Goal: Task Accomplishment & Management: Manage account settings

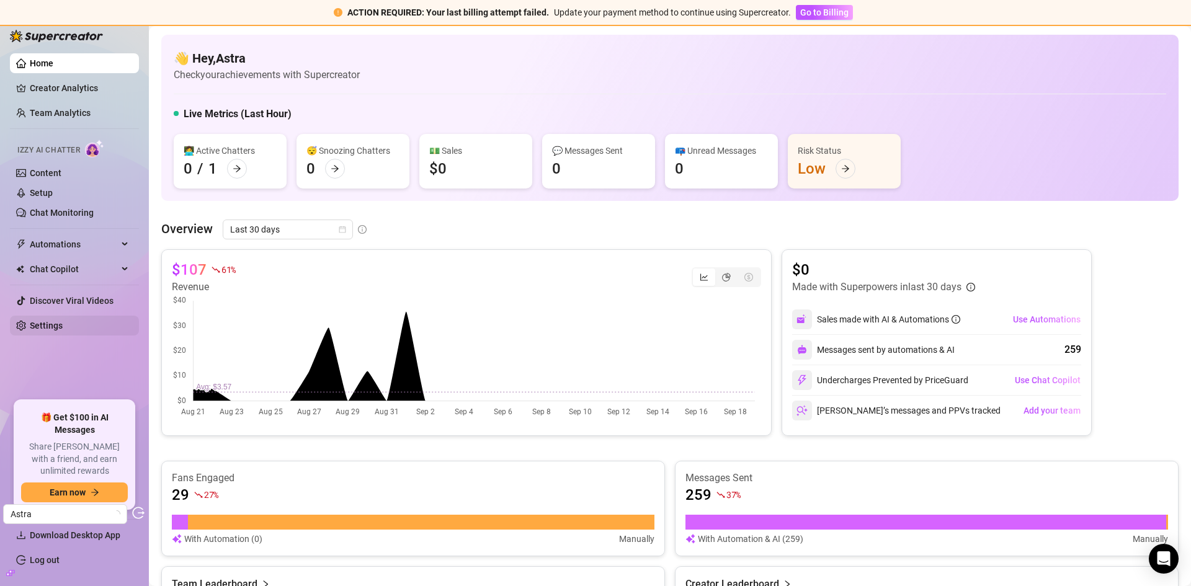
click at [52, 325] on link "Settings" at bounding box center [46, 326] width 33 height 10
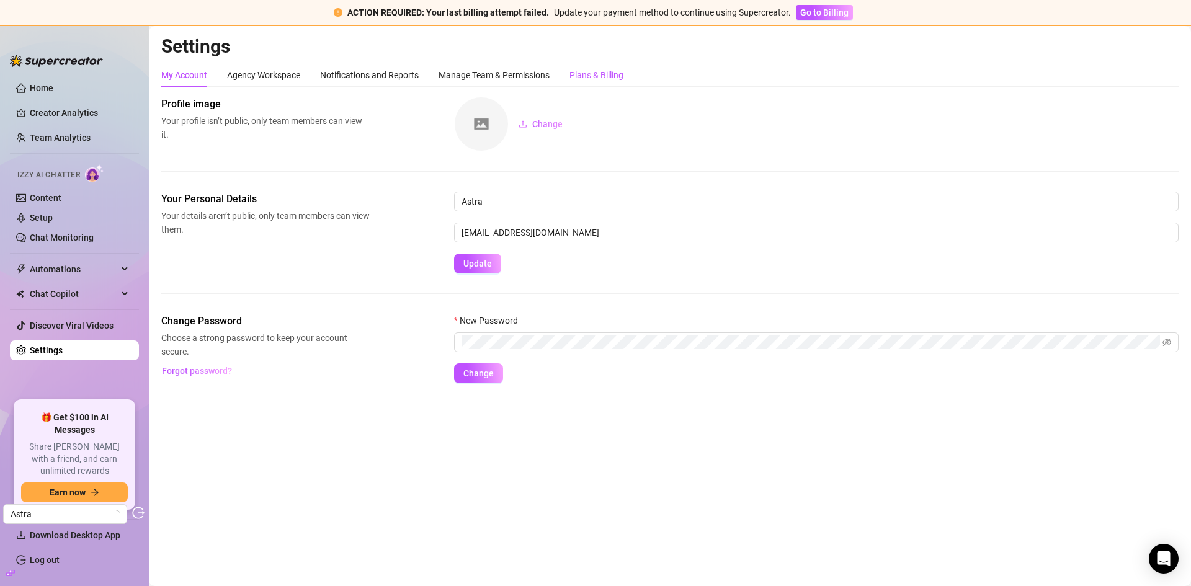
click at [618, 76] on div "Plans & Billing" at bounding box center [596, 75] width 54 height 14
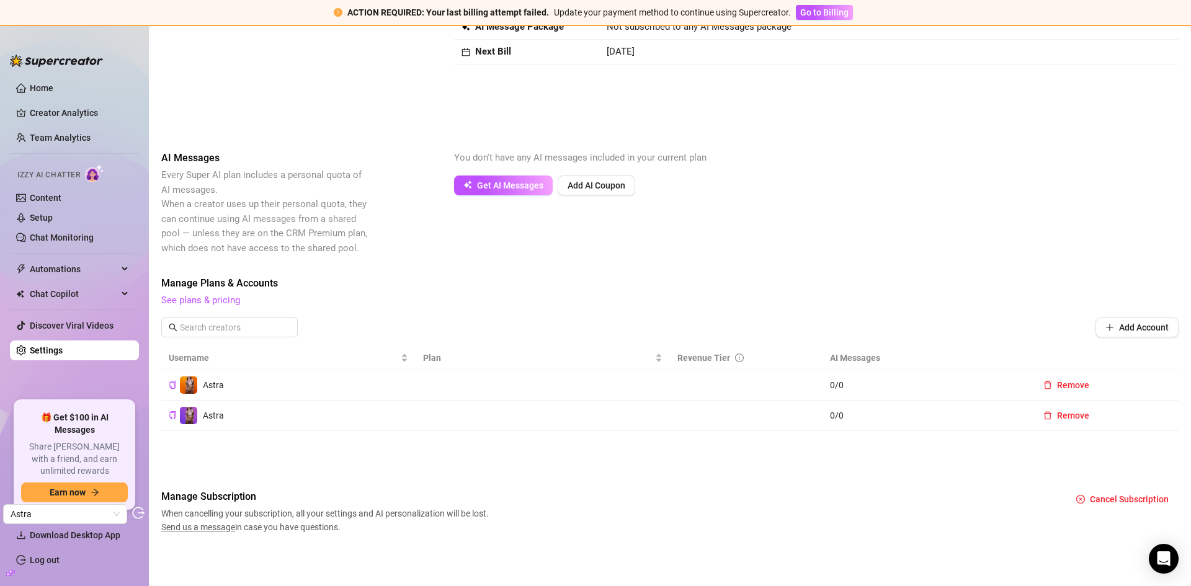
scroll to position [186, 0]
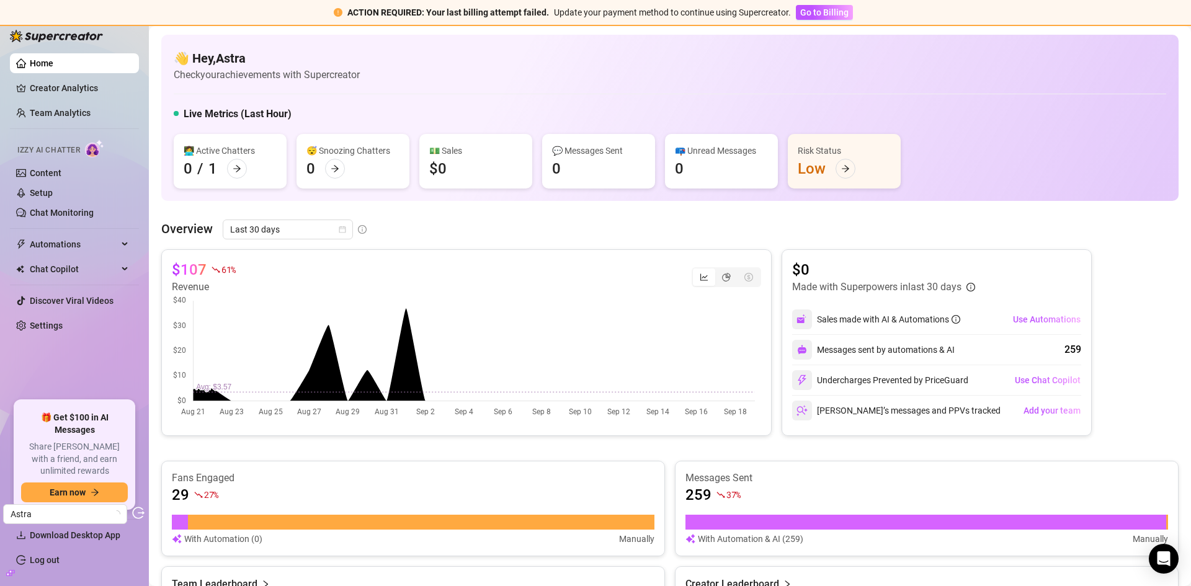
click at [56, 321] on link "Settings" at bounding box center [46, 326] width 33 height 10
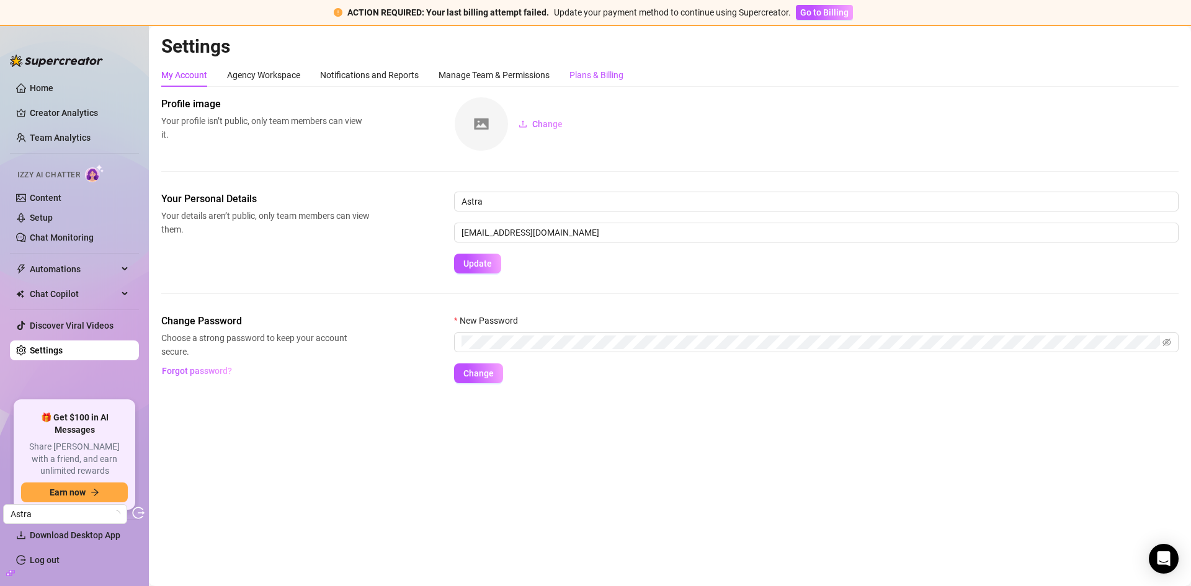
click at [608, 74] on div "Plans & Billing" at bounding box center [596, 75] width 54 height 14
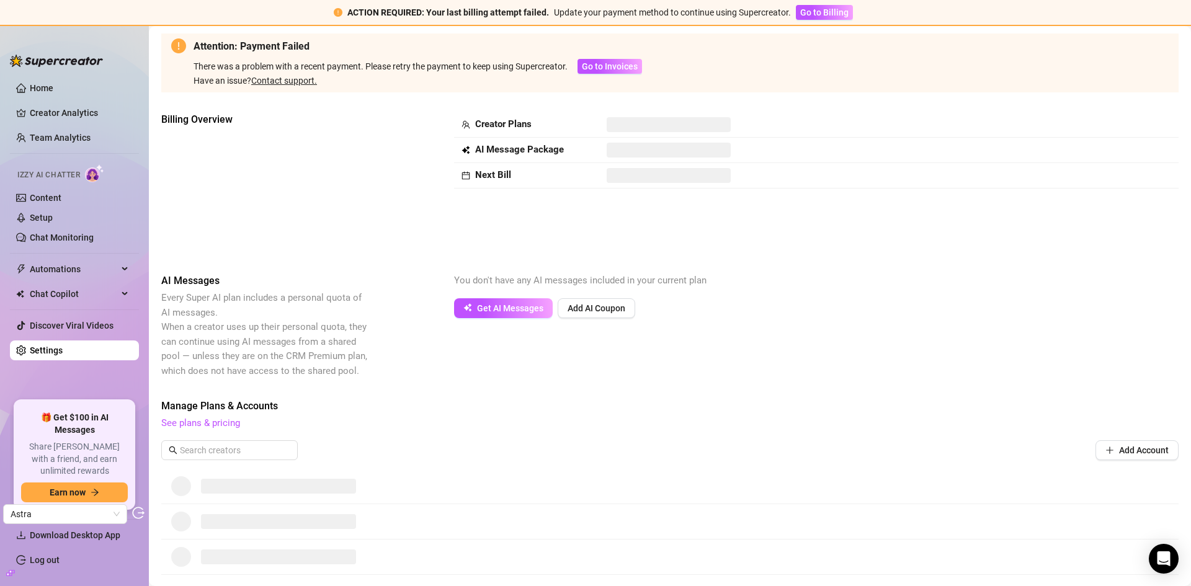
scroll to position [21, 0]
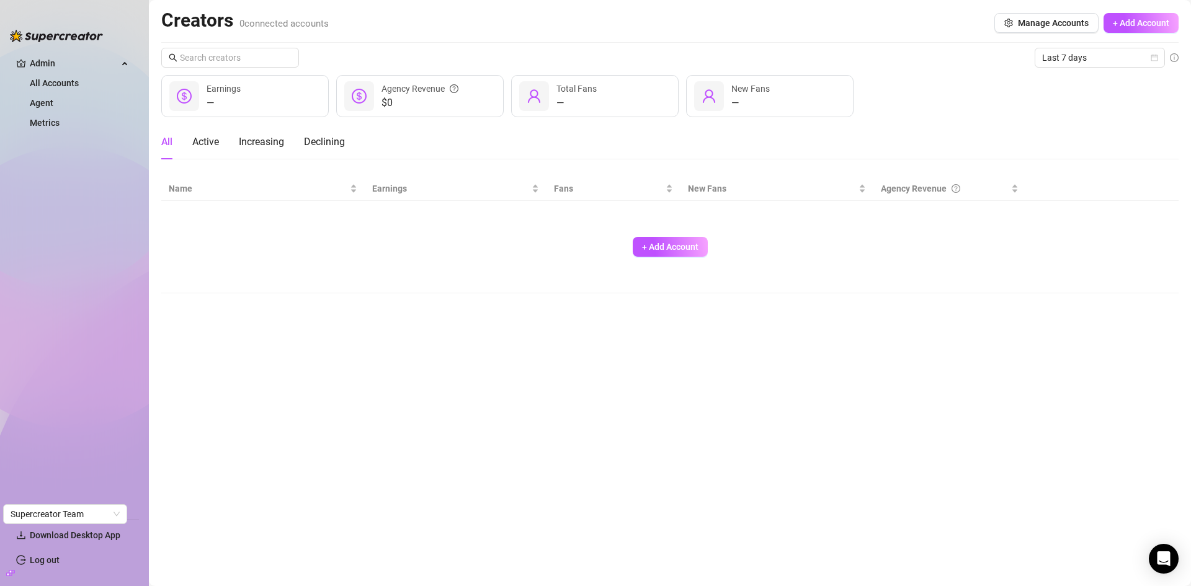
drag, startPoint x: 58, startPoint y: 85, endPoint x: 118, endPoint y: 17, distance: 90.5
click at [58, 85] on link "All Accounts" at bounding box center [54, 83] width 49 height 10
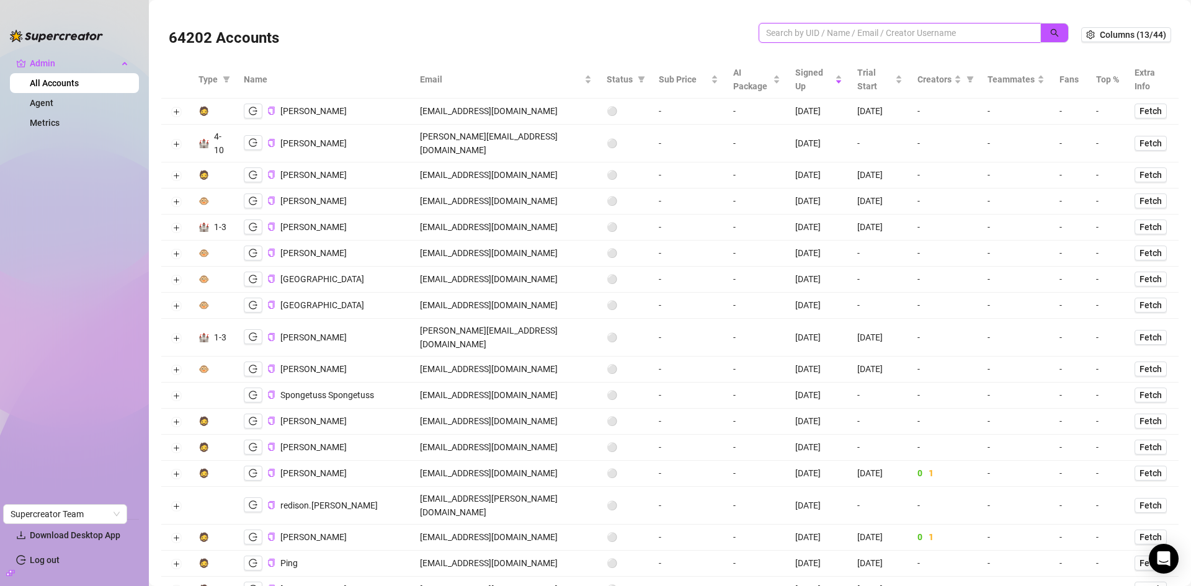
click at [834, 31] on input "search" at bounding box center [894, 33] width 257 height 14
paste input "astraluminaute@astraluminaute.com"
click at [1050, 37] on span "button" at bounding box center [1054, 33] width 9 height 10
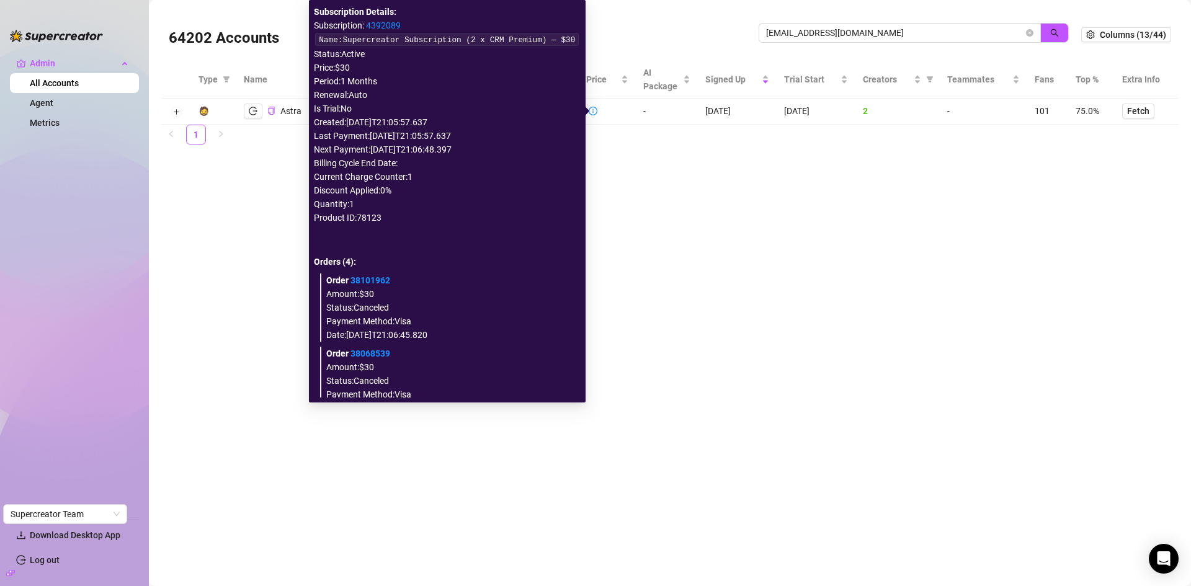
click at [401, 21] on link "4392089" at bounding box center [383, 25] width 35 height 10
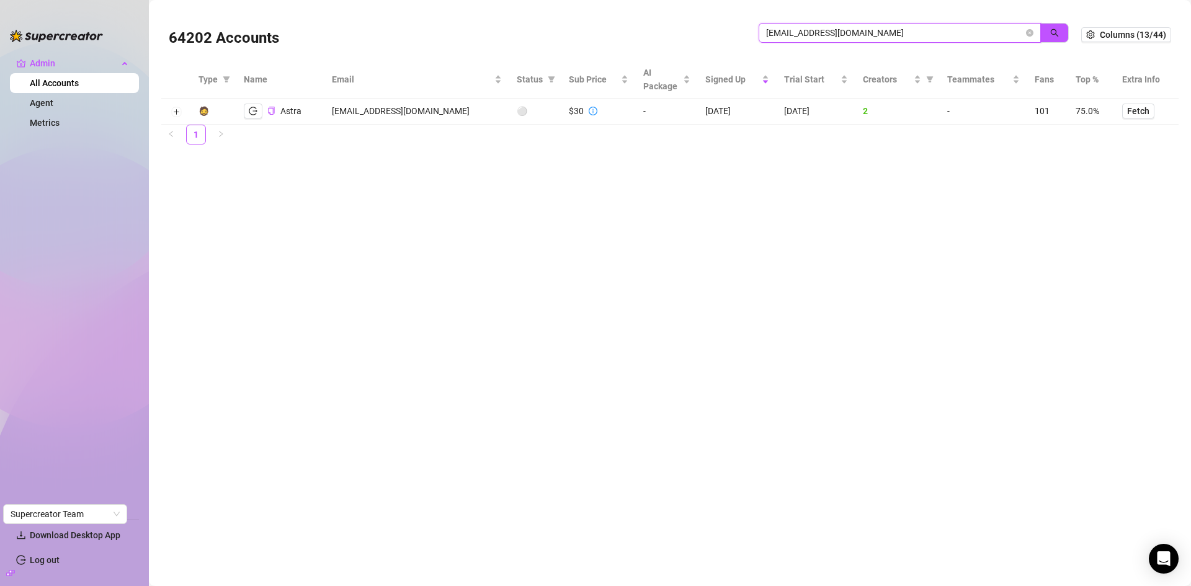
drag, startPoint x: 941, startPoint y: 29, endPoint x: 734, endPoint y: 29, distance: 206.5
click at [734, 29] on div "64202 Accounts astraluminaute@astraluminaute.com" at bounding box center [625, 35] width 912 height 42
paste input "dariahadipour17@gmail"
click at [1048, 27] on button "button" at bounding box center [1054, 33] width 29 height 20
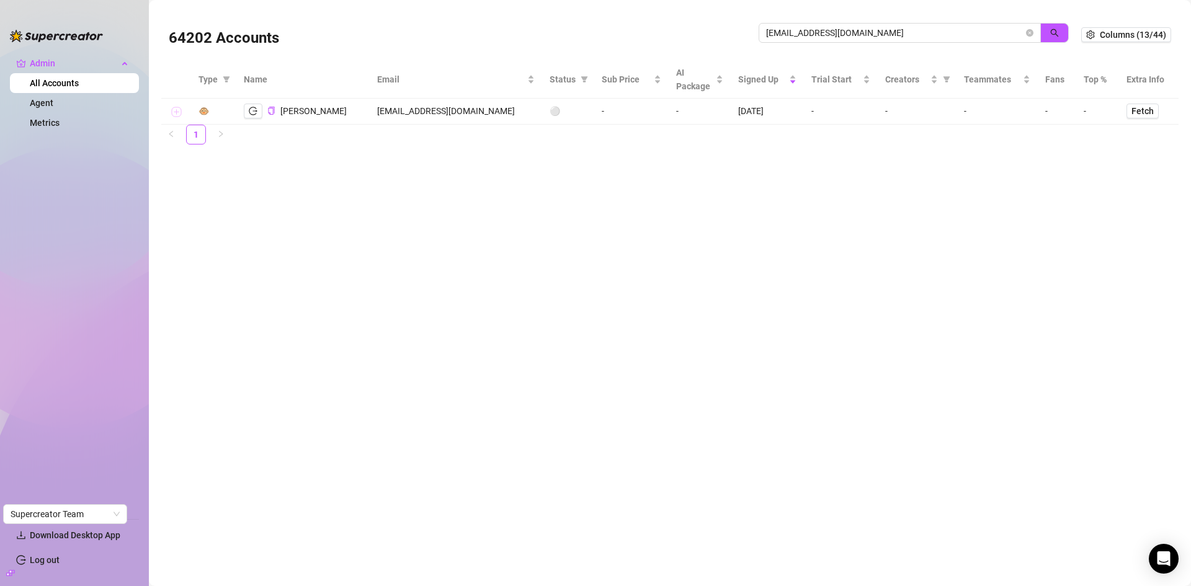
click at [179, 110] on button "Expand row" at bounding box center [176, 112] width 10 height 10
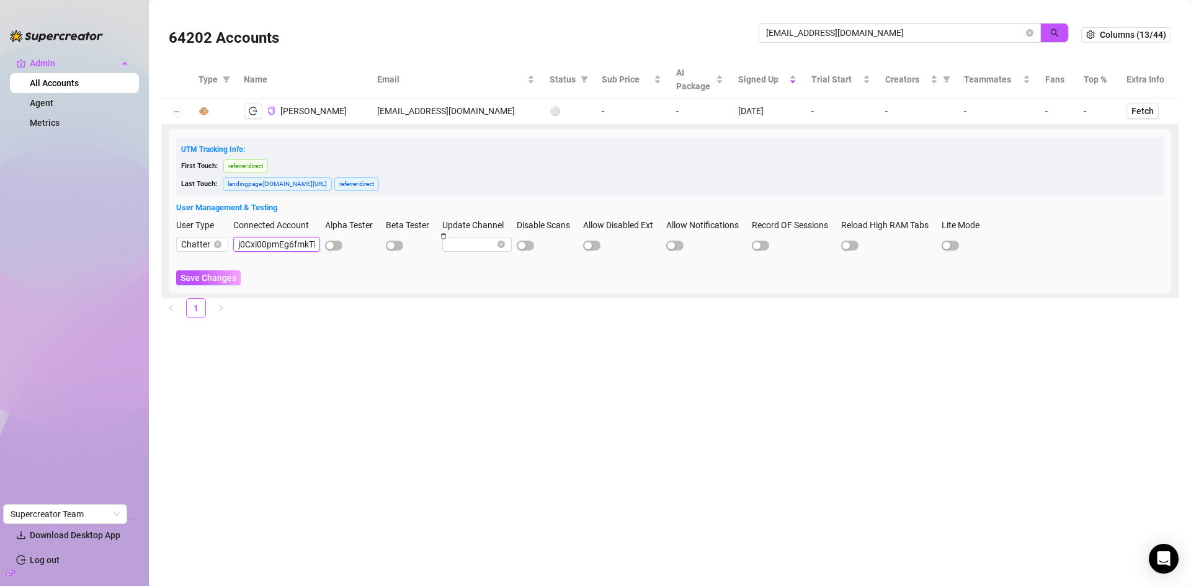
click at [275, 240] on input "j0Cxi00pmEg6fmkTiUuBmxYadpw2" at bounding box center [276, 244] width 87 height 15
drag, startPoint x: 906, startPoint y: 29, endPoint x: 726, endPoint y: 33, distance: 179.3
click at [726, 33] on div "64202 Accounts dariahadipour17@gmail.com" at bounding box center [625, 35] width 912 height 42
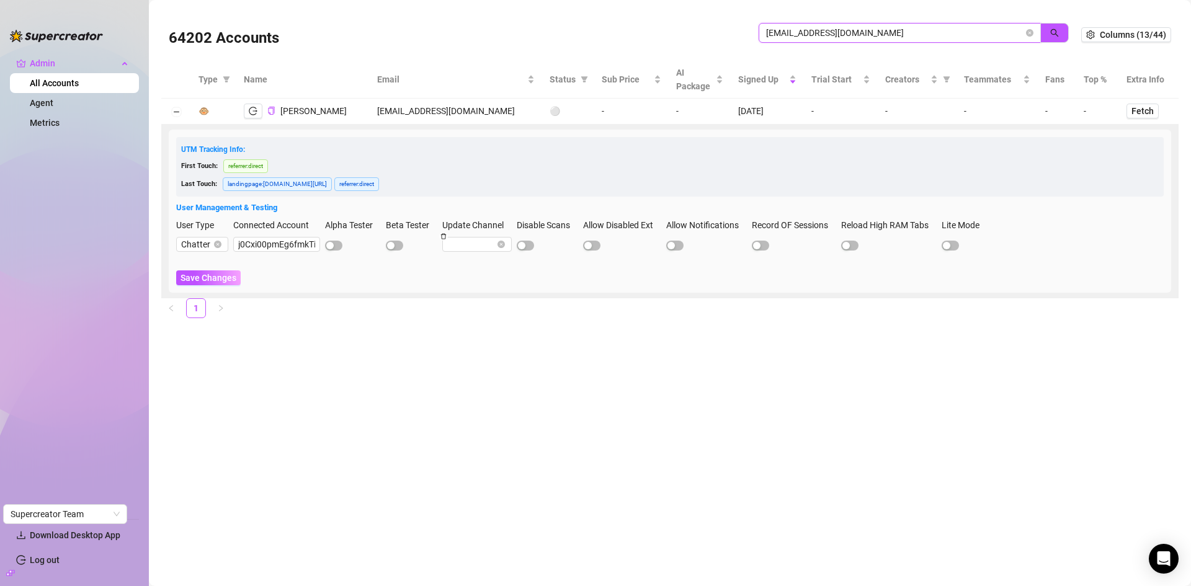
paste input "j0Cxi00pmEg6fmkTiUuBmxYadpw2"
click at [1058, 33] on icon "search" at bounding box center [1054, 33] width 9 height 9
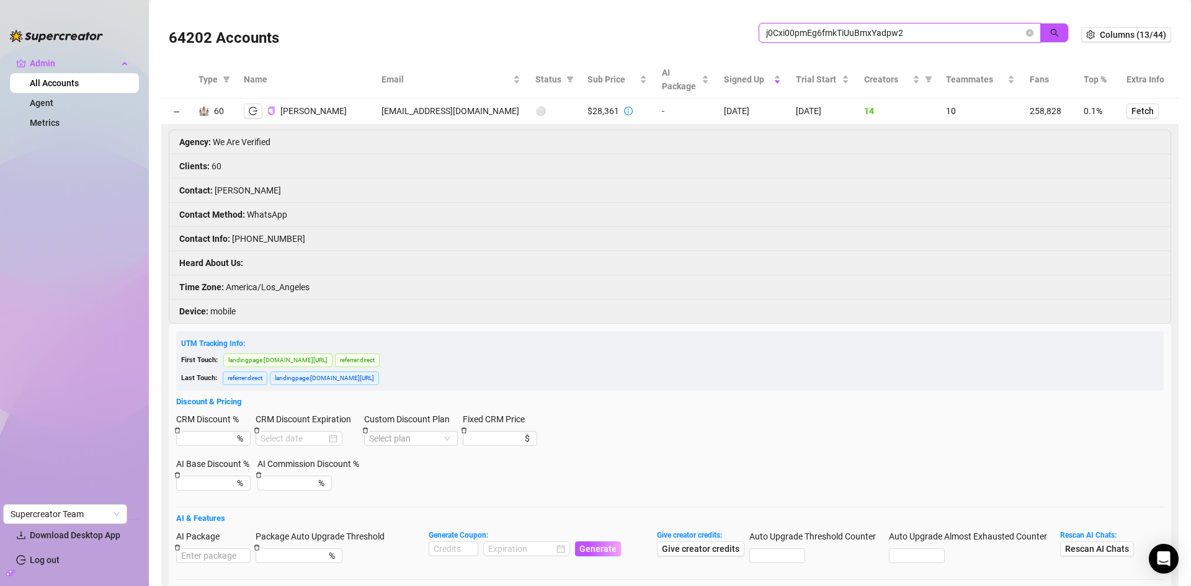
drag, startPoint x: 912, startPoint y: 30, endPoint x: 739, endPoint y: 42, distance: 174.1
click at [739, 42] on div "64202 Accounts j0Cxi00pmEg6fmkTiUuBmxYadpw2" at bounding box center [625, 35] width 912 height 42
paste input "charlotte_duggan2@outlook.com"
click at [1050, 31] on icon "search" at bounding box center [1054, 33] width 9 height 9
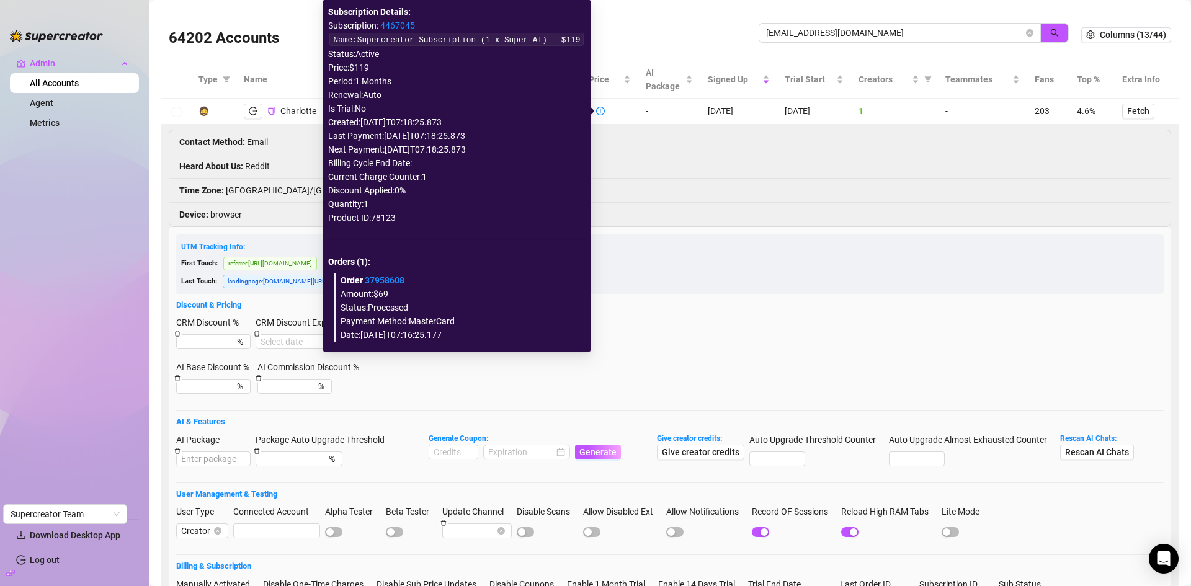
click at [415, 24] on link "4467045" at bounding box center [397, 25] width 35 height 10
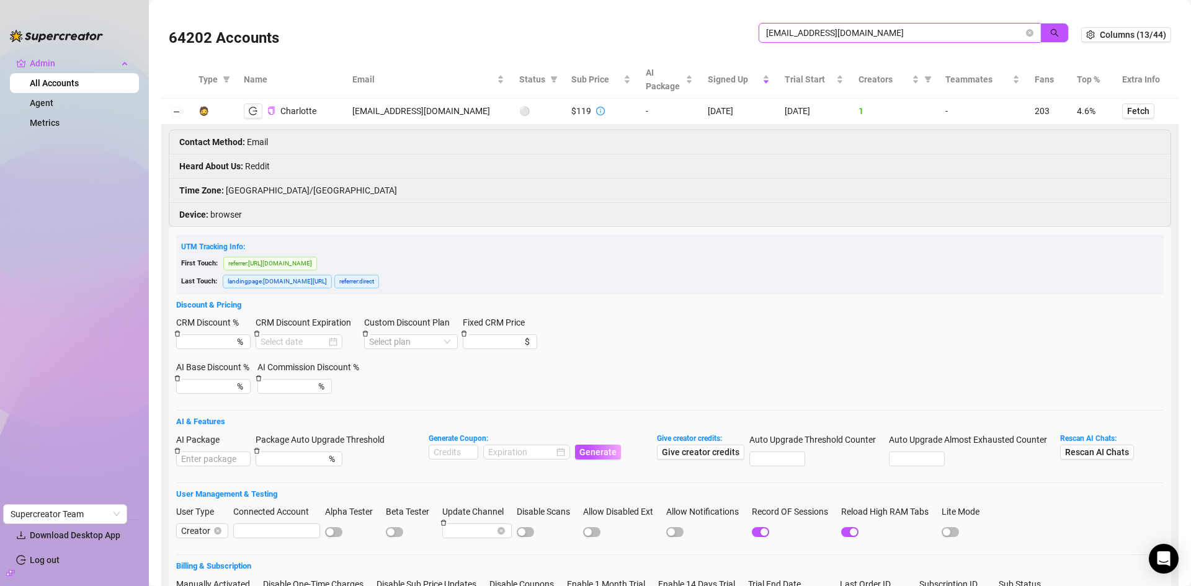
click at [909, 32] on input "charlotte_duggan2@outlook.com" at bounding box center [894, 33] width 257 height 14
click at [550, 39] on div "64202 Accounts" at bounding box center [464, 35] width 590 height 42
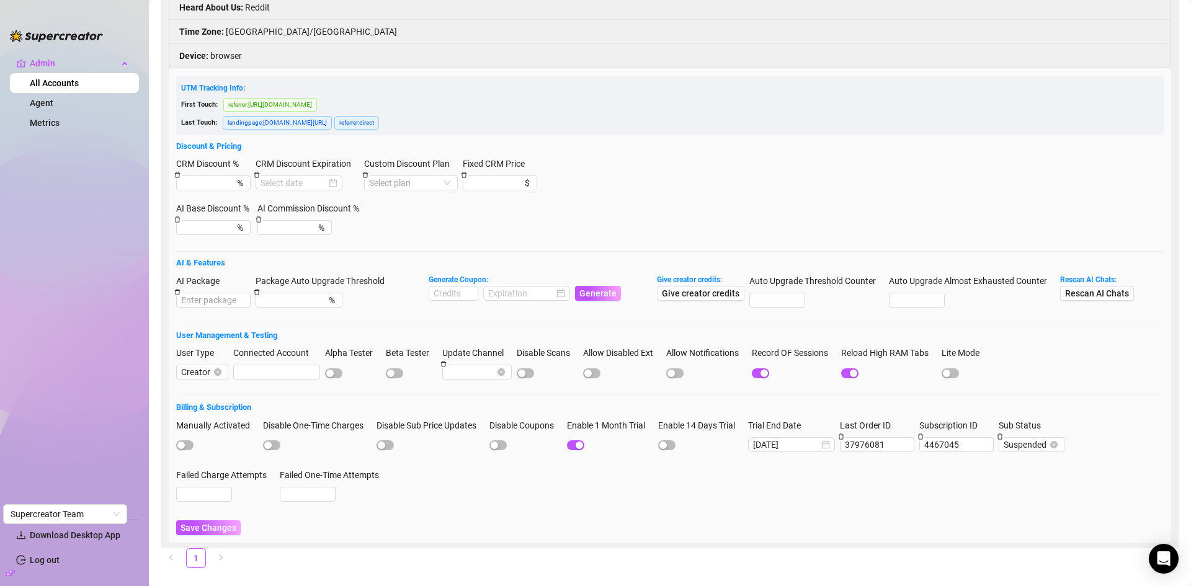
scroll to position [177, 0]
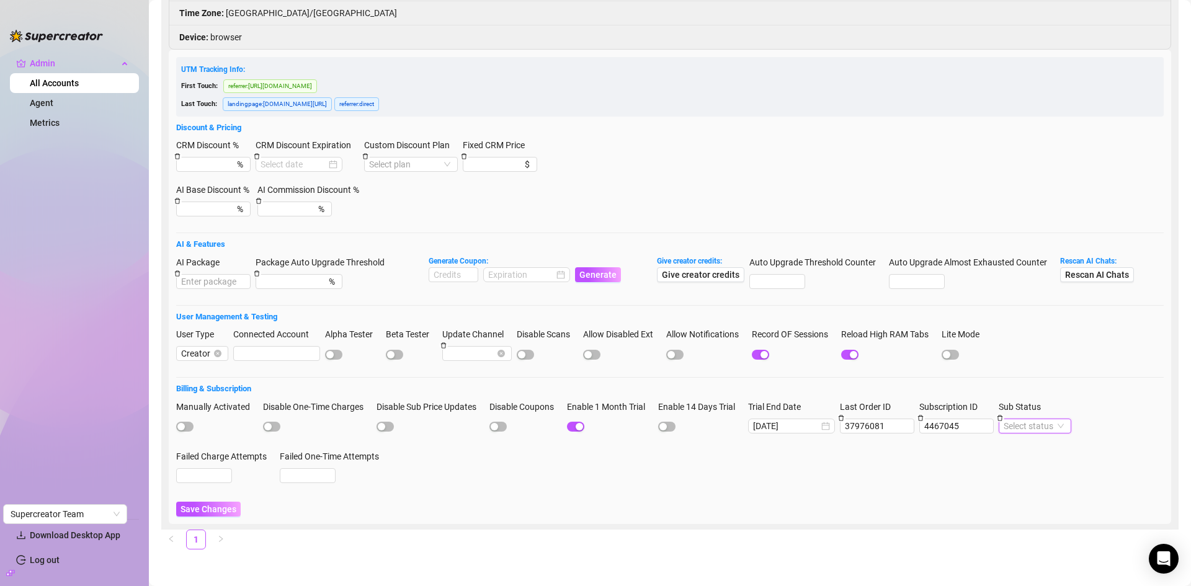
click at [1067, 378] on form "UTM Tracking Info: First Touch: referrer : https://www.google.com/ Last Touch: …" at bounding box center [669, 287] width 987 height 460
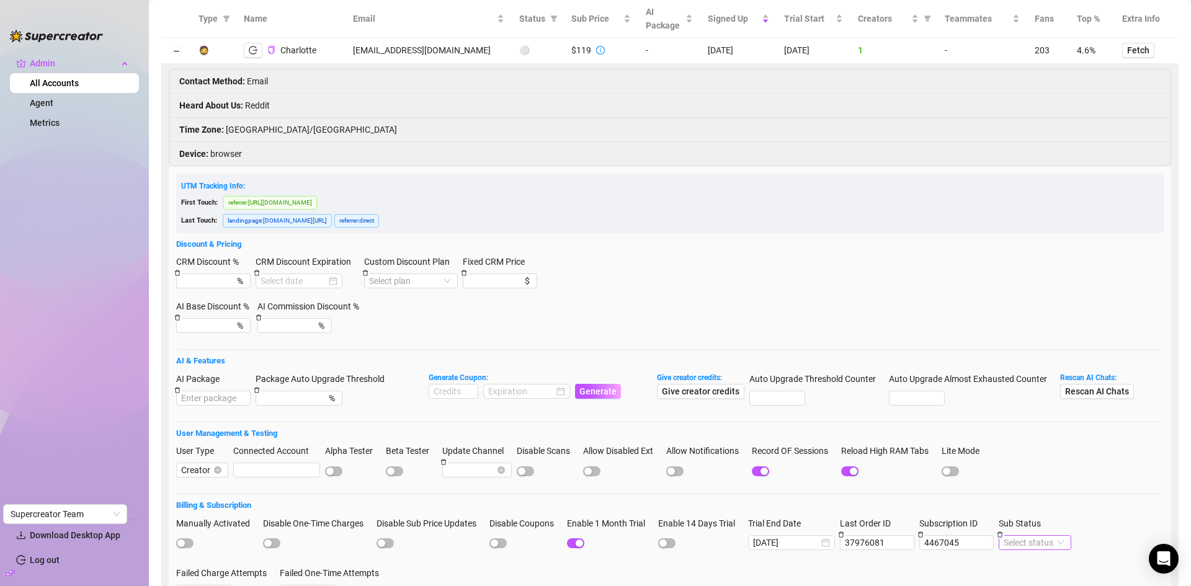
scroll to position [0, 0]
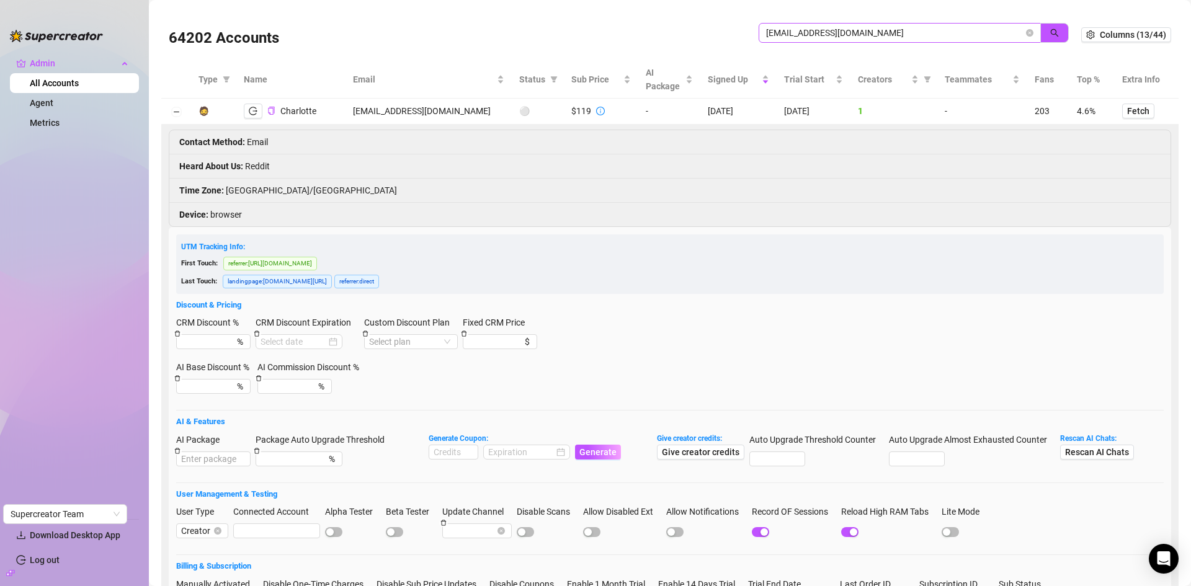
click at [909, 40] on span "charlotte_duggan2@outlook.com" at bounding box center [900, 33] width 282 height 20
drag, startPoint x: 907, startPoint y: 33, endPoint x: 674, endPoint y: 33, distance: 233.8
click at [674, 33] on div "64202 Accounts charlotte_duggan2@outlook.com" at bounding box center [625, 35] width 912 height 42
click at [898, 36] on input "charlotte_duggan2@outlook.com" at bounding box center [894, 33] width 257 height 14
drag, startPoint x: 903, startPoint y: 36, endPoint x: 816, endPoint y: 36, distance: 86.8
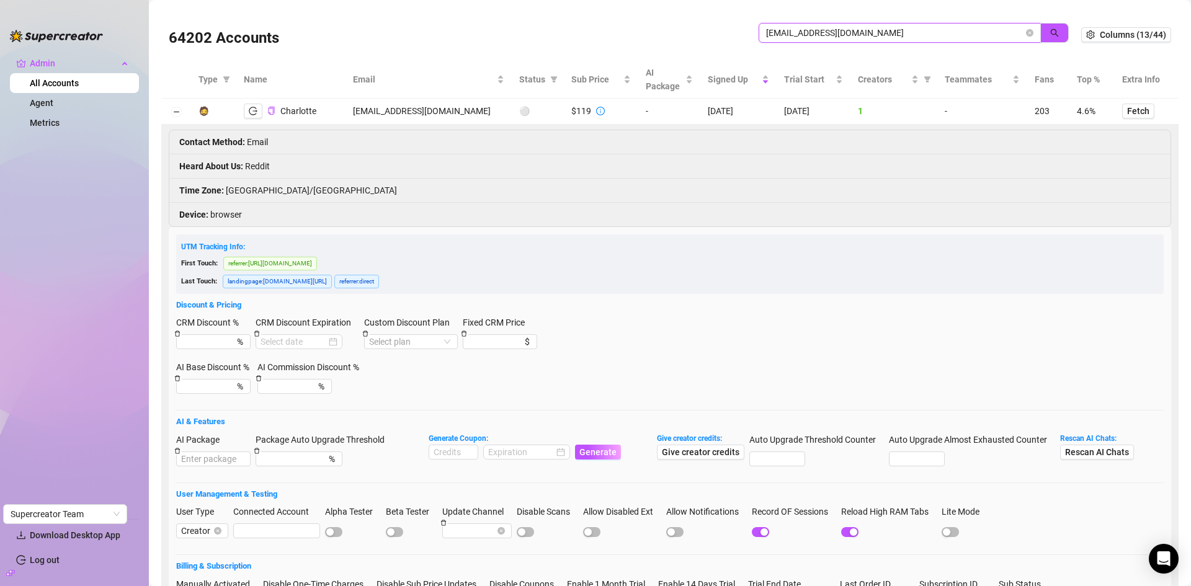
click at [816, 36] on input "charlotte_duggan2@outlook.com" at bounding box center [894, 33] width 257 height 14
click at [1052, 38] on button "button" at bounding box center [1054, 33] width 29 height 20
click at [837, 32] on input "charlotte_dugg" at bounding box center [894, 33] width 257 height 14
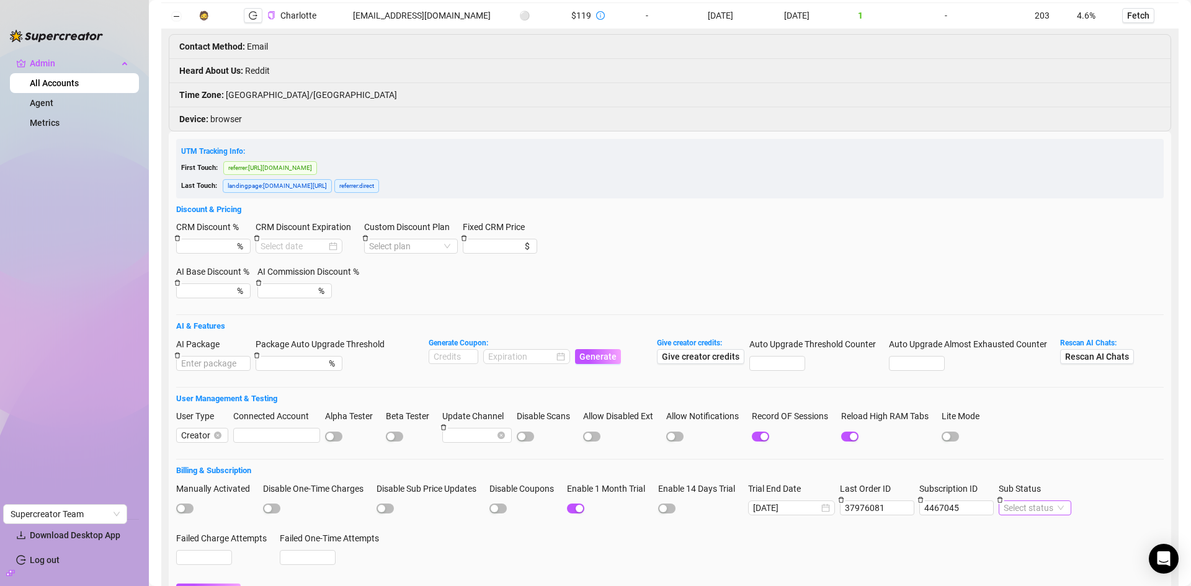
scroll to position [177, 0]
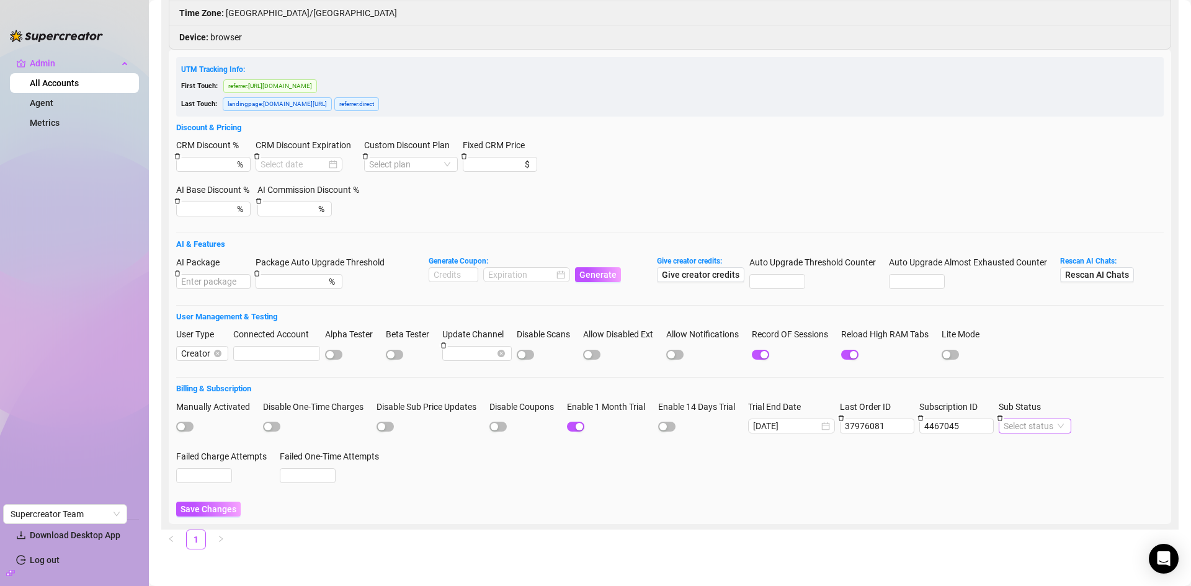
click at [1066, 427] on span at bounding box center [1035, 426] width 63 height 14
type input "charlotte_dugg"
click at [1094, 393] on h5 "Billing & Subscription" at bounding box center [669, 389] width 987 height 12
click at [1071, 426] on div "Select status" at bounding box center [1035, 426] width 73 height 15
click at [746, 175] on div "CRM Discount % % CRM Discount Expiration Custom Discount Plan Select plan Fixed…" at bounding box center [669, 160] width 987 height 45
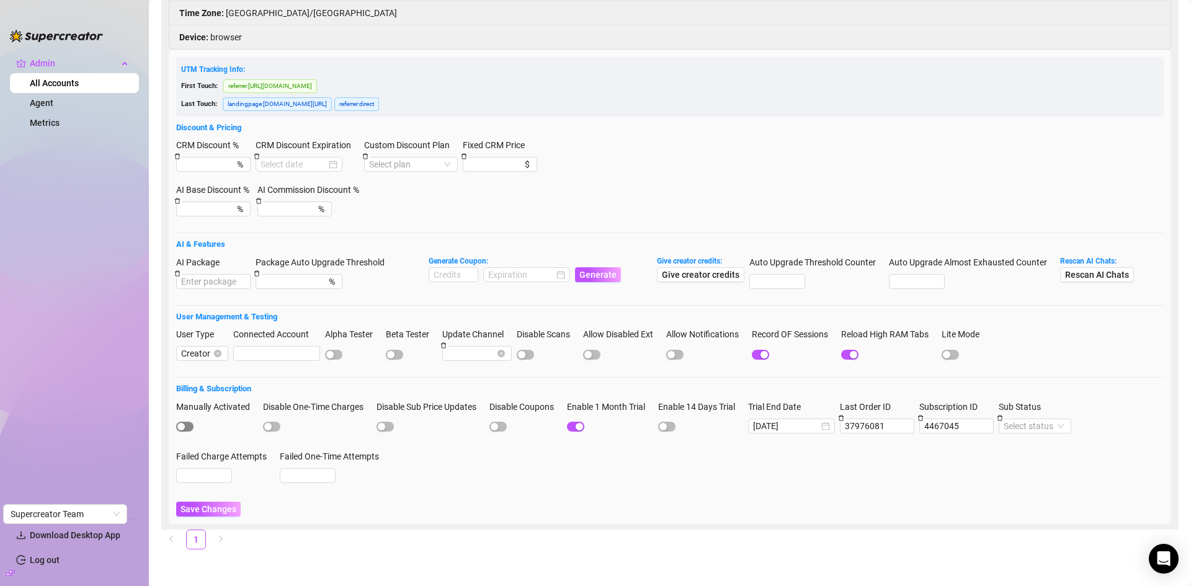
click at [191, 425] on span "button" at bounding box center [184, 427] width 17 height 10
click at [216, 510] on span "Save Changes" at bounding box center [208, 509] width 56 height 10
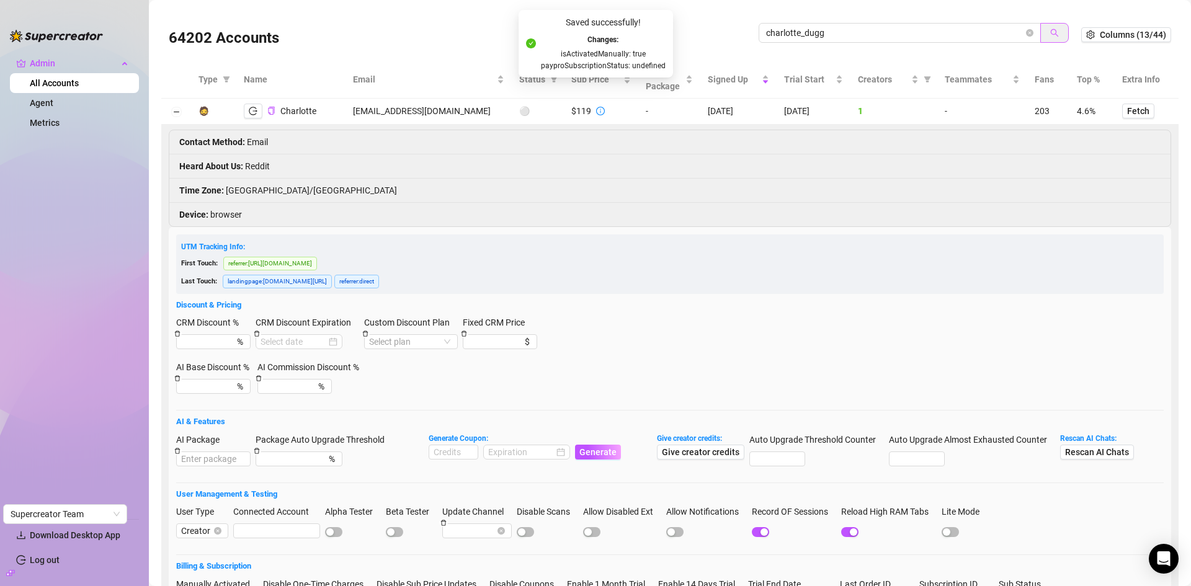
click at [1052, 30] on button "button" at bounding box center [1054, 33] width 29 height 20
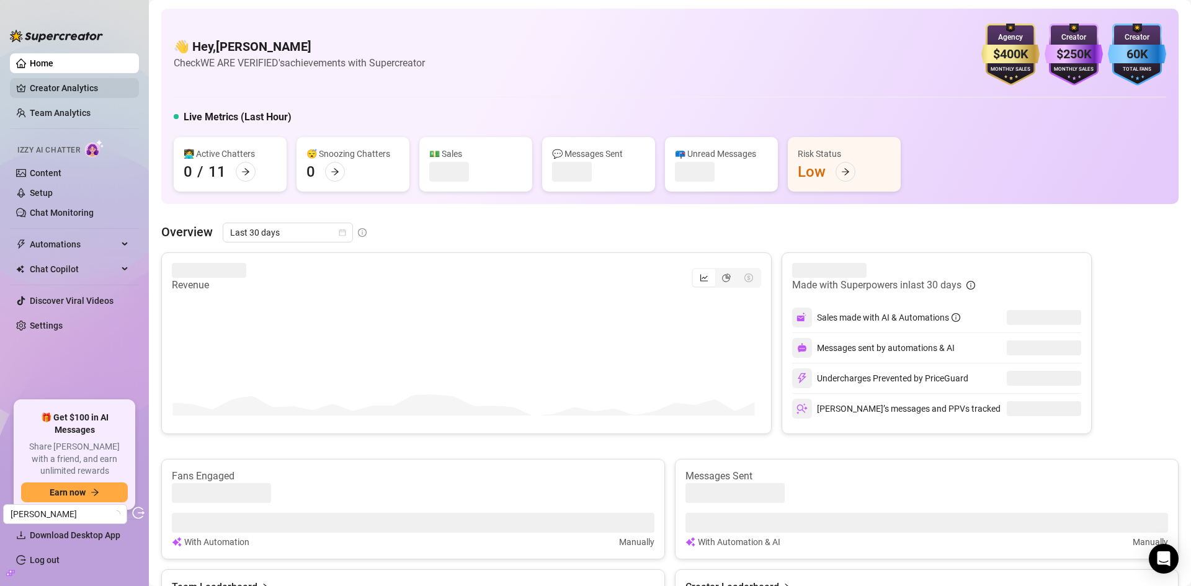
click at [79, 90] on link "Creator Analytics" at bounding box center [79, 88] width 99 height 20
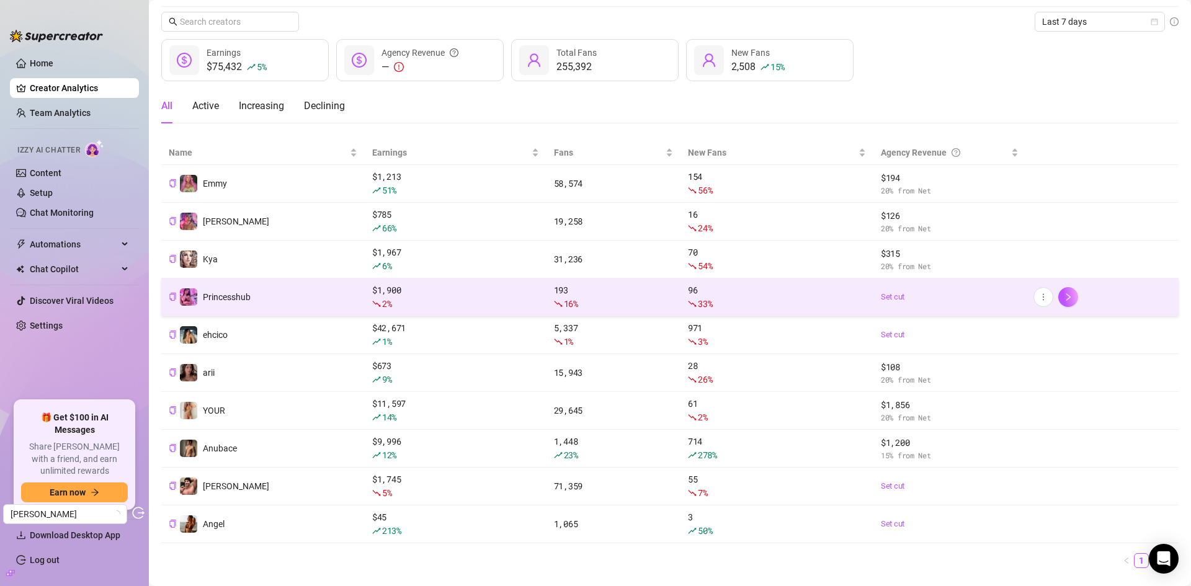
scroll to position [65, 0]
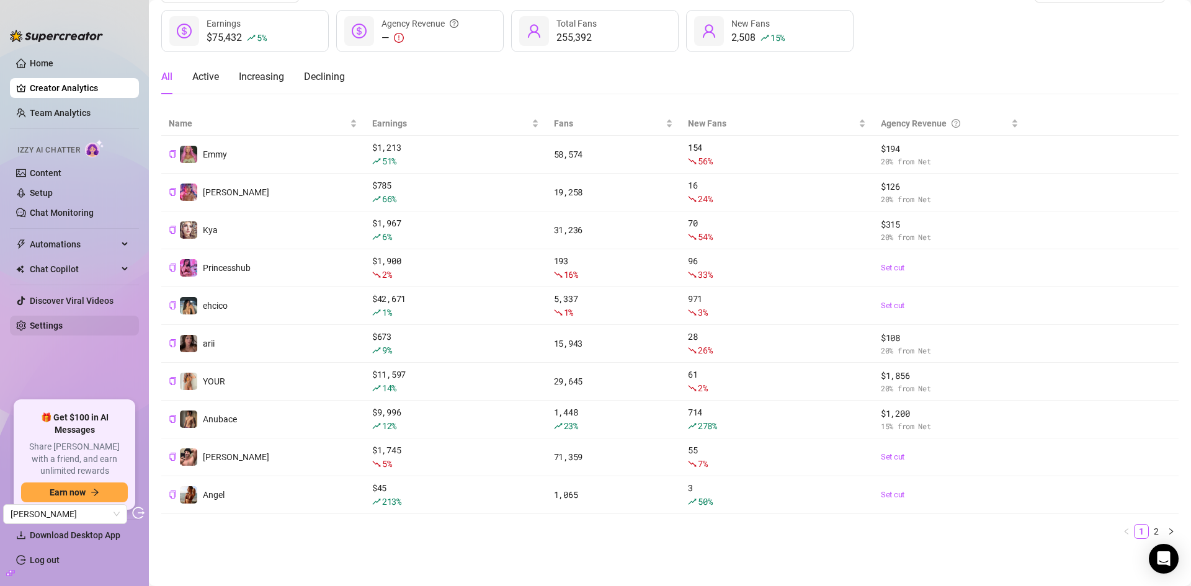
click at [55, 324] on link "Settings" at bounding box center [46, 326] width 33 height 10
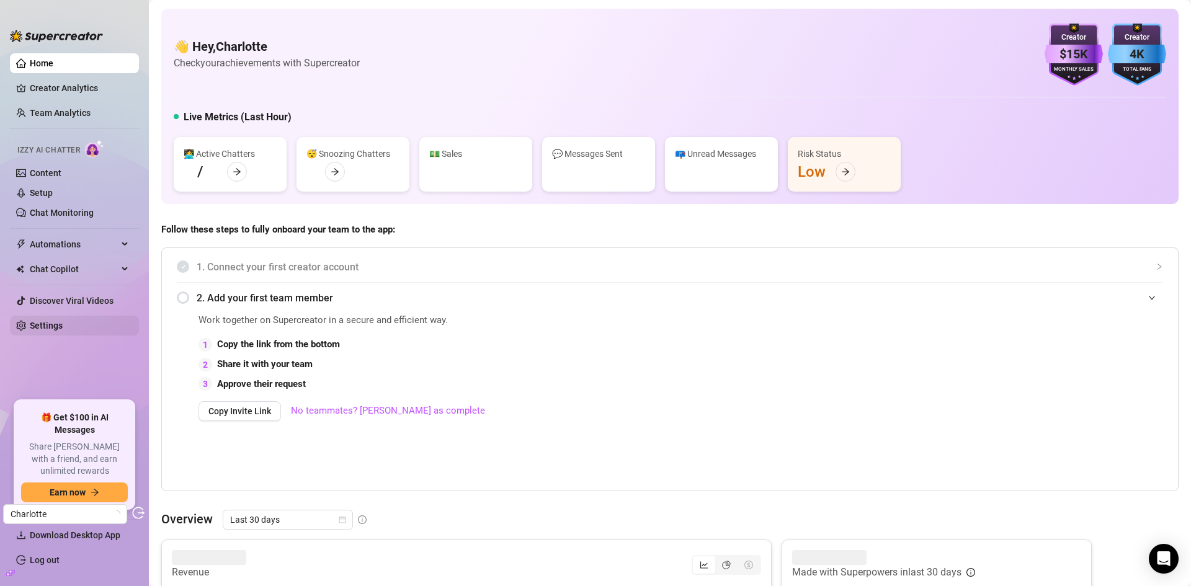
click at [63, 327] on link "Settings" at bounding box center [46, 326] width 33 height 10
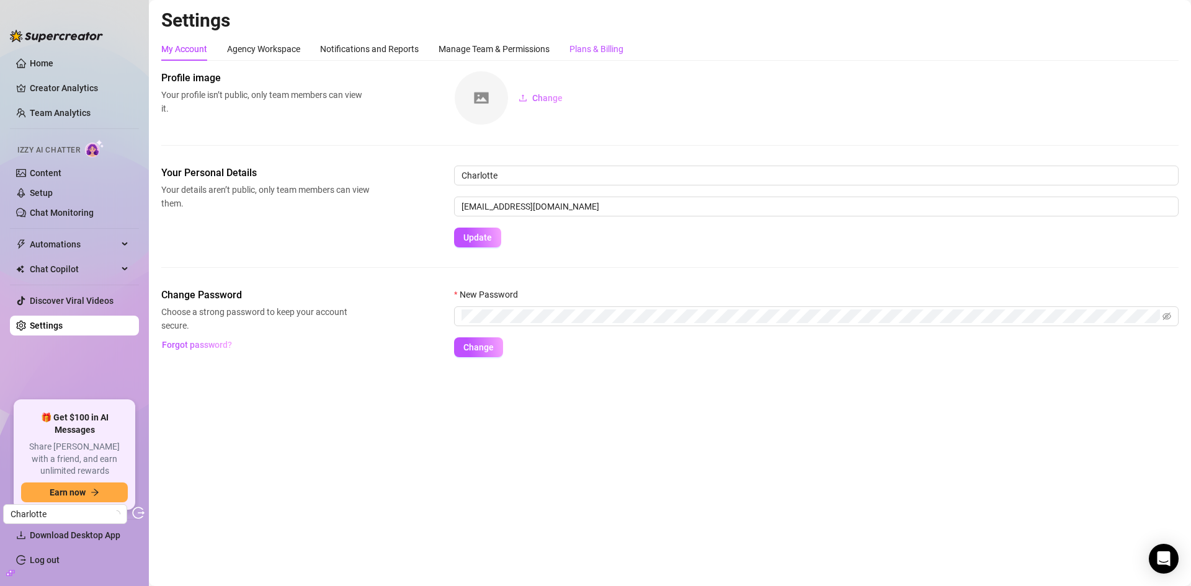
click at [620, 55] on div "Plans & Billing" at bounding box center [596, 49] width 54 height 14
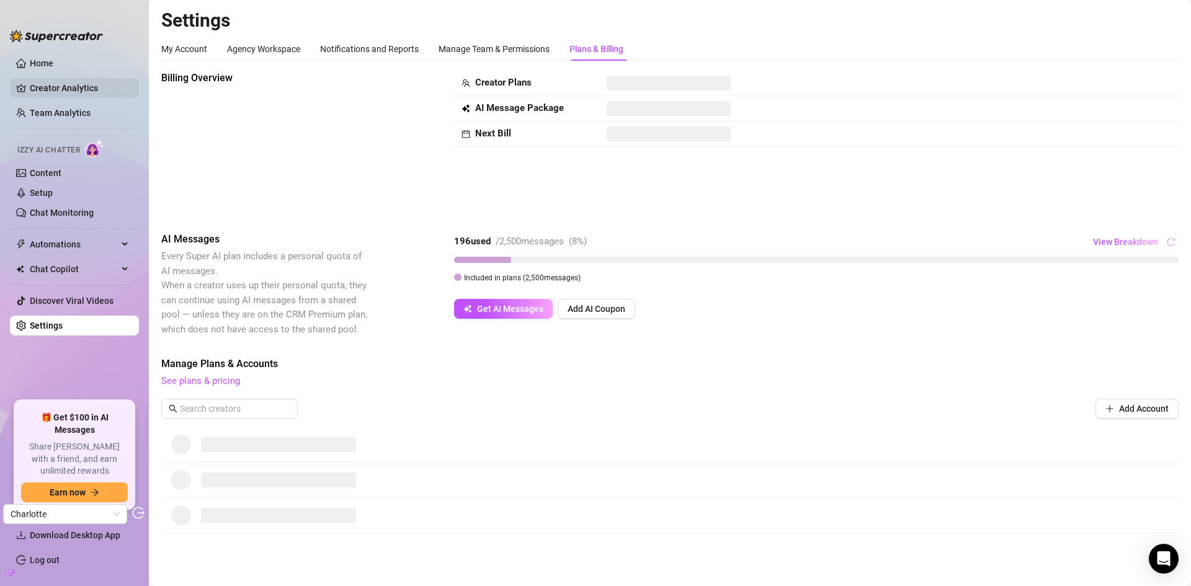
click at [78, 86] on link "Creator Analytics" at bounding box center [79, 88] width 99 height 20
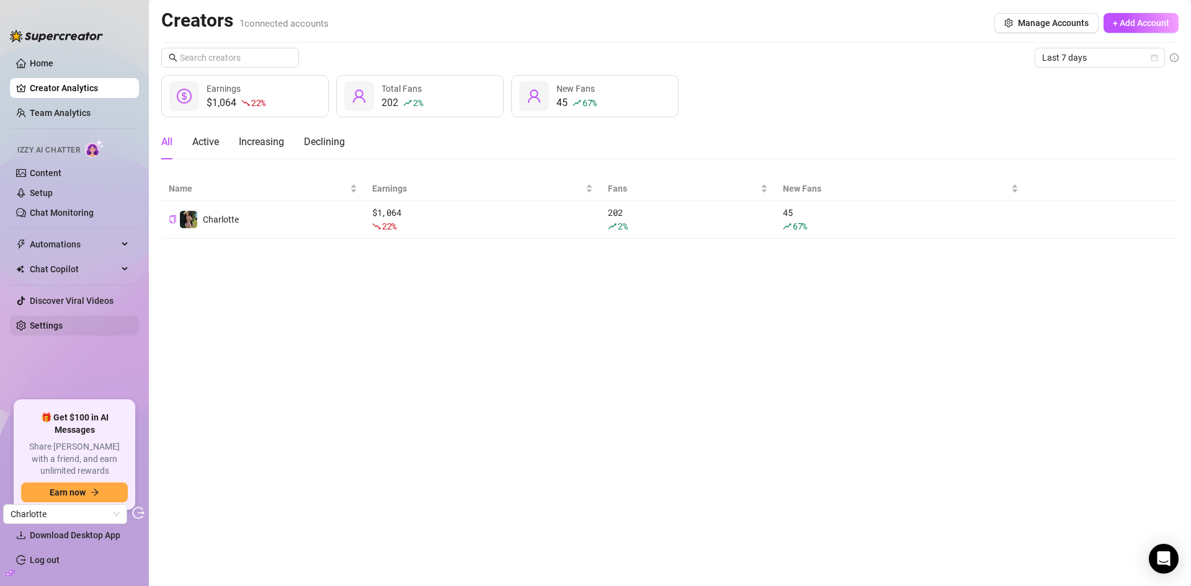
click at [48, 331] on link "Settings" at bounding box center [46, 326] width 33 height 10
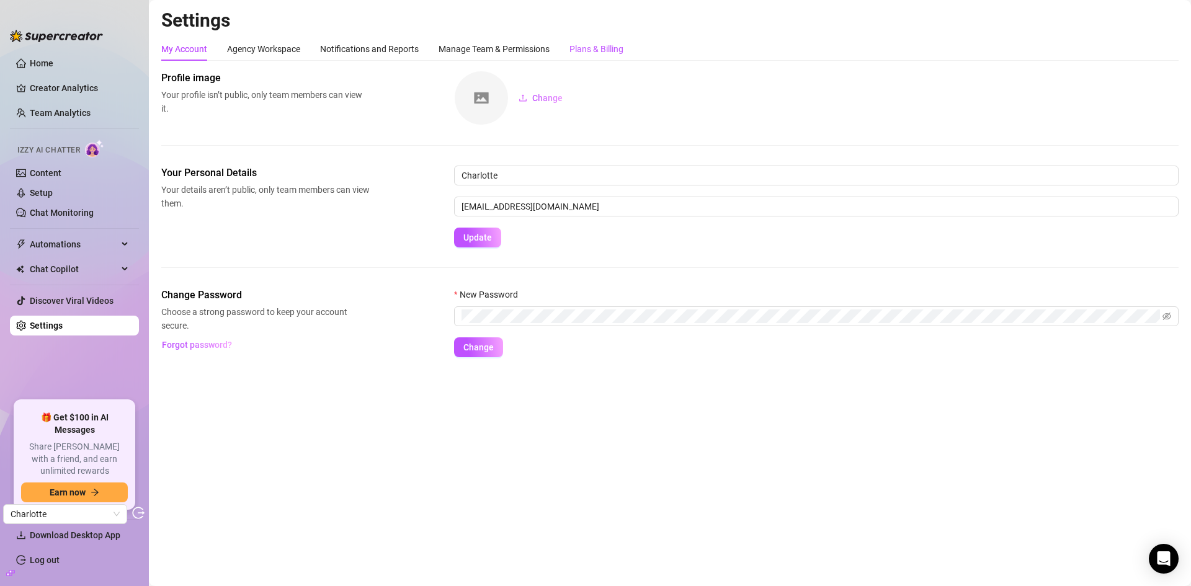
click at [605, 48] on div "Plans & Billing" at bounding box center [596, 49] width 54 height 14
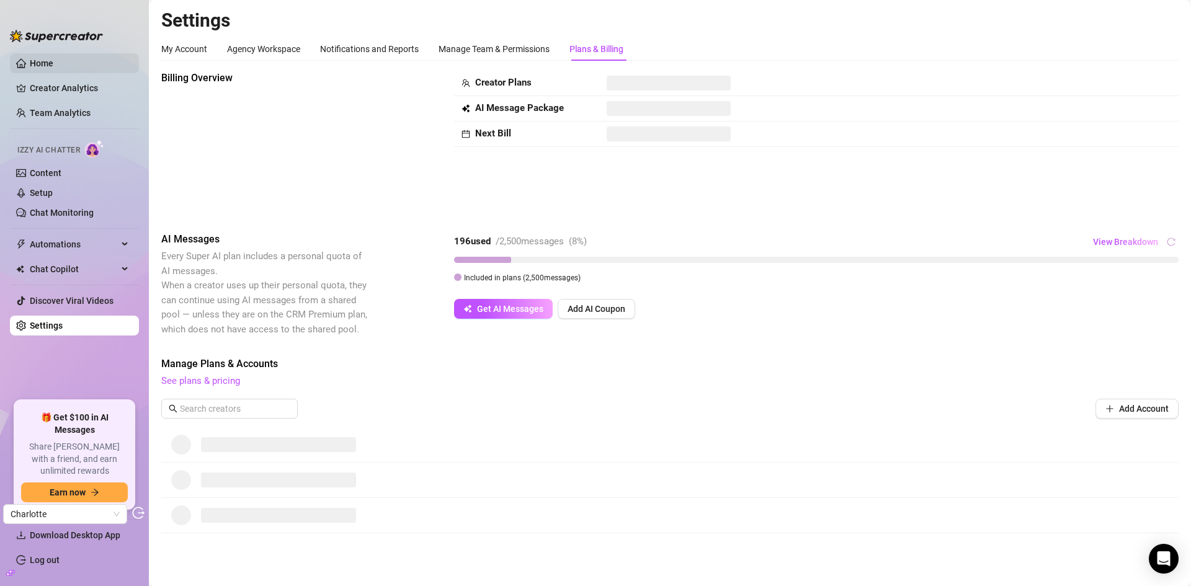
click at [53, 61] on link "Home" at bounding box center [42, 63] width 24 height 10
